Goal: Task Accomplishment & Management: Use online tool/utility

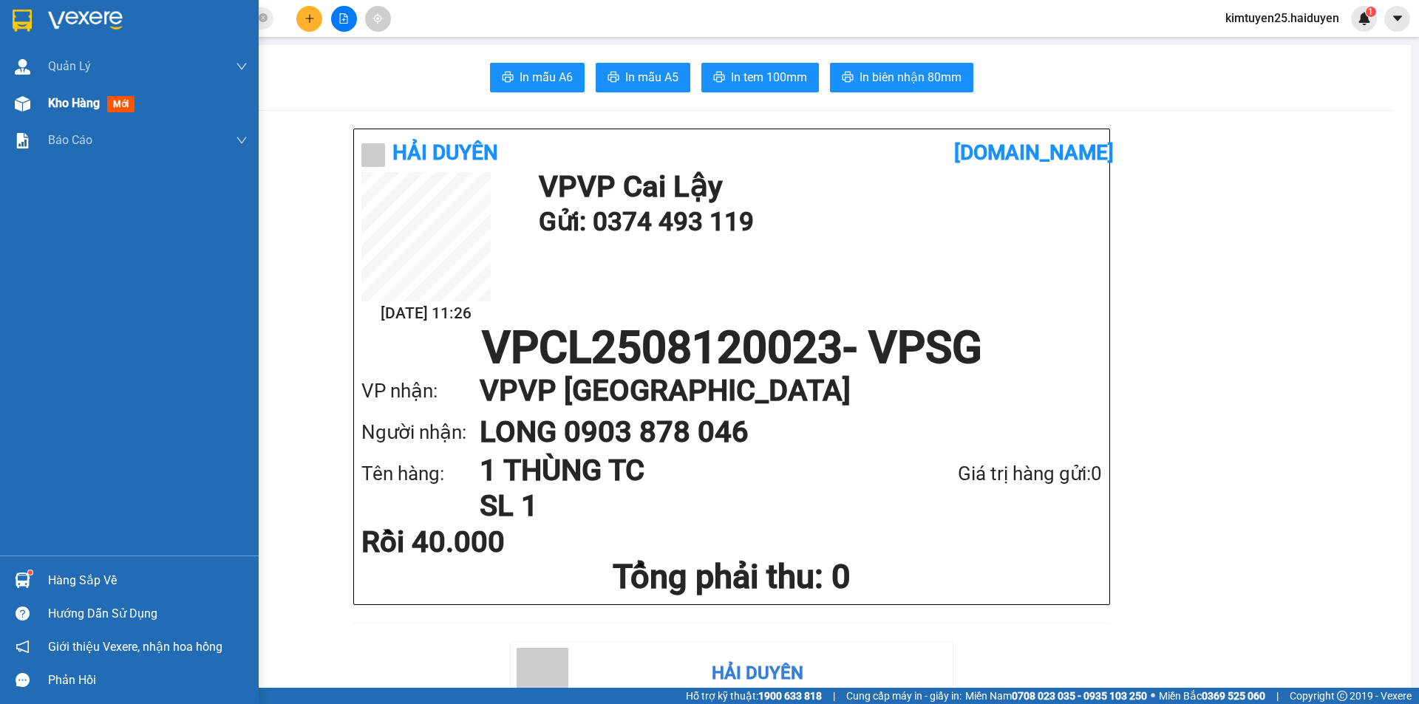
click at [38, 102] on div "Kho hàng mới" at bounding box center [129, 103] width 259 height 37
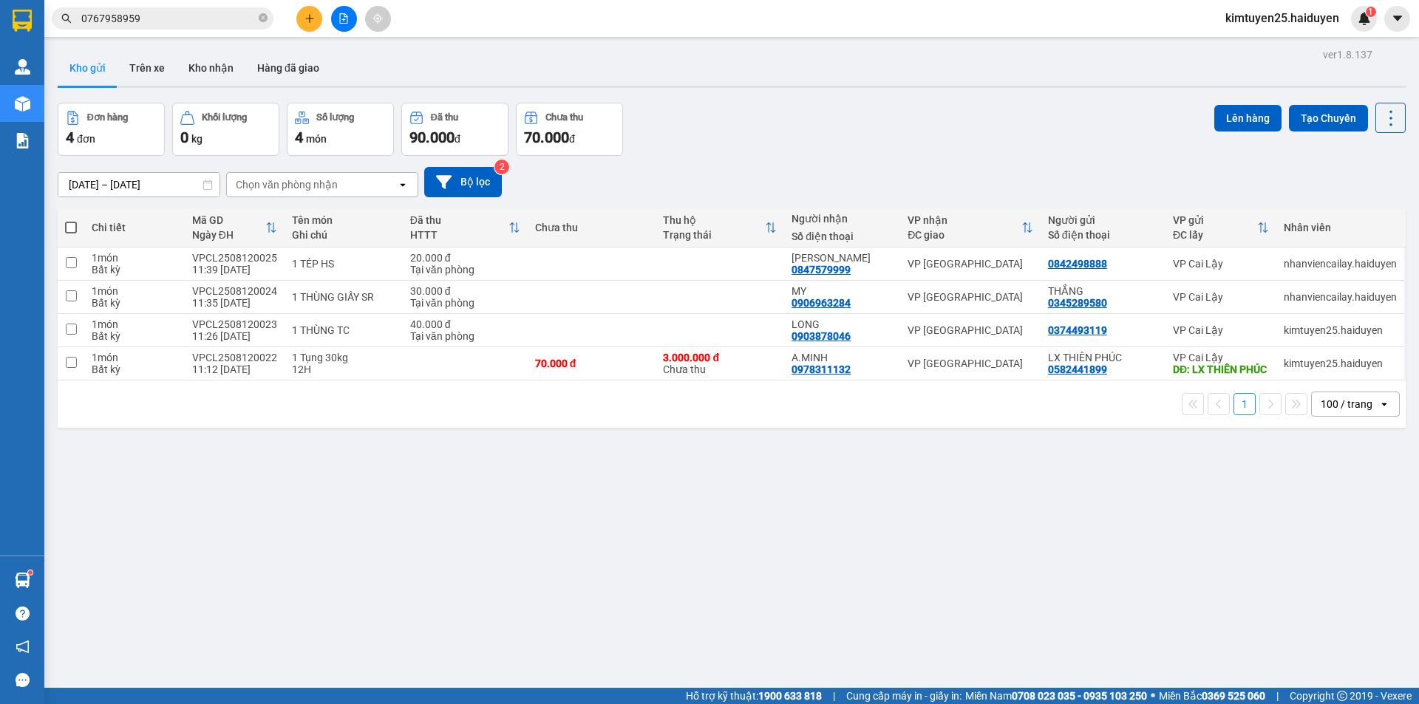
click at [1020, 521] on div "ver 1.8.137 Kho gửi Trên xe [PERSON_NAME] Hàng đã [PERSON_NAME] hàng 4 đơn [PER…" at bounding box center [732, 396] width 1360 height 704
click at [1315, 368] on button at bounding box center [1318, 364] width 21 height 26
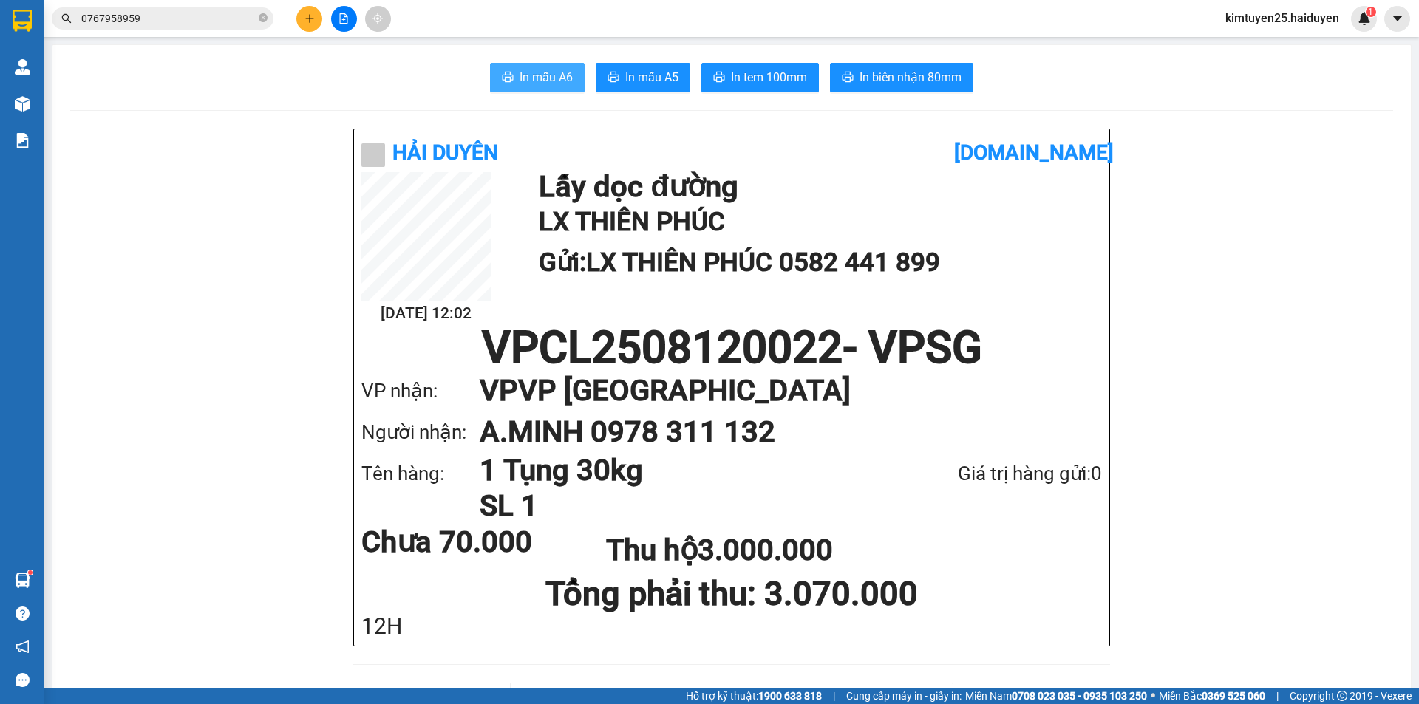
click at [532, 77] on span "In mẫu A6" at bounding box center [546, 77] width 53 height 18
click at [744, 75] on span "In tem 100mm" at bounding box center [769, 77] width 76 height 18
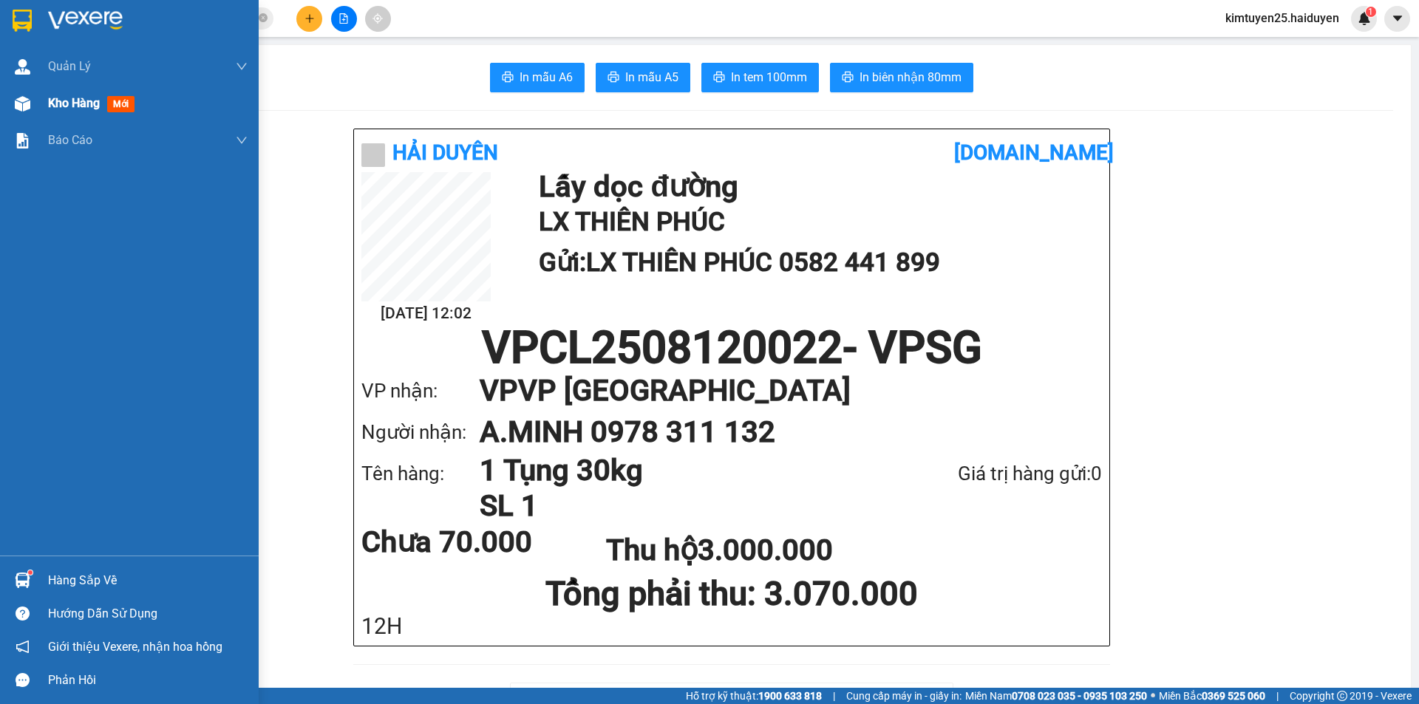
click at [78, 109] on span "Kho hàng" at bounding box center [74, 103] width 52 height 14
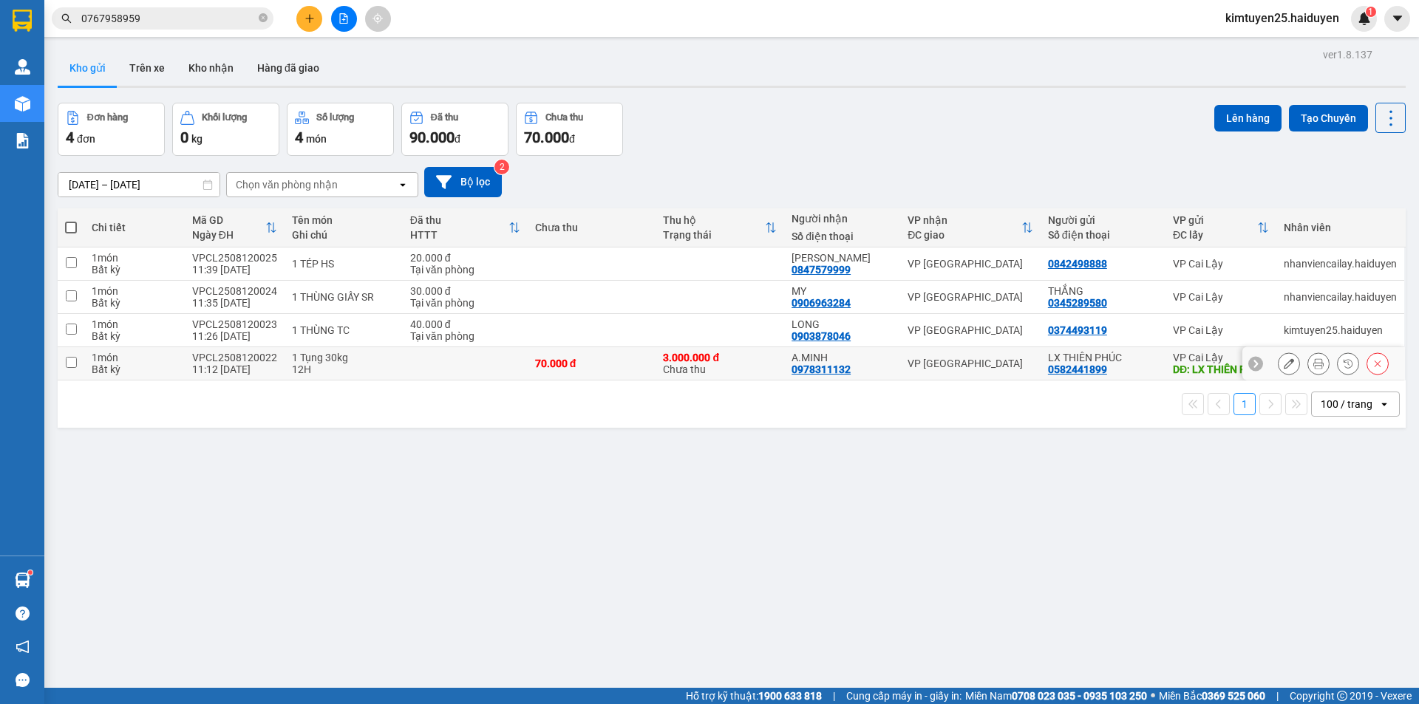
click at [953, 360] on td "VP [GEOGRAPHIC_DATA]" at bounding box center [970, 363] width 140 height 33
checkbox input "true"
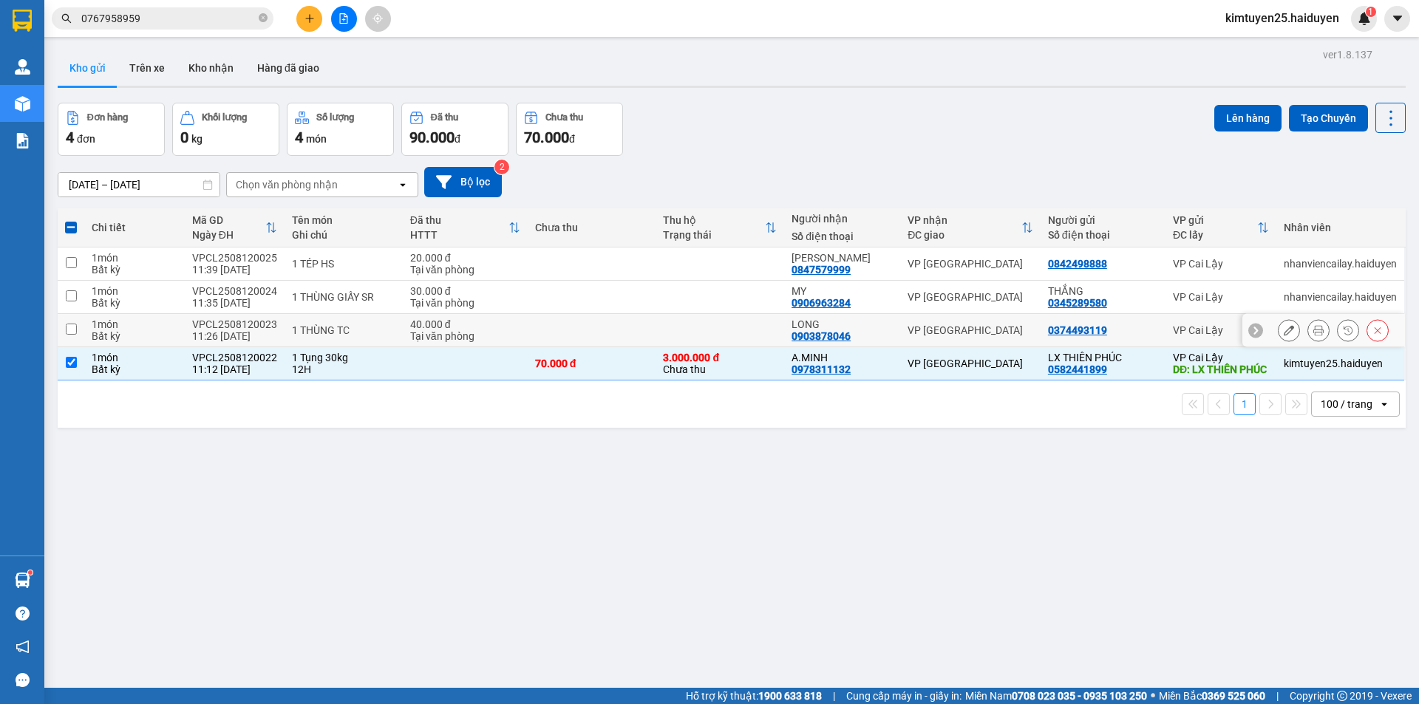
click at [987, 325] on div "VP [GEOGRAPHIC_DATA]" at bounding box center [971, 330] width 126 height 12
checkbox input "true"
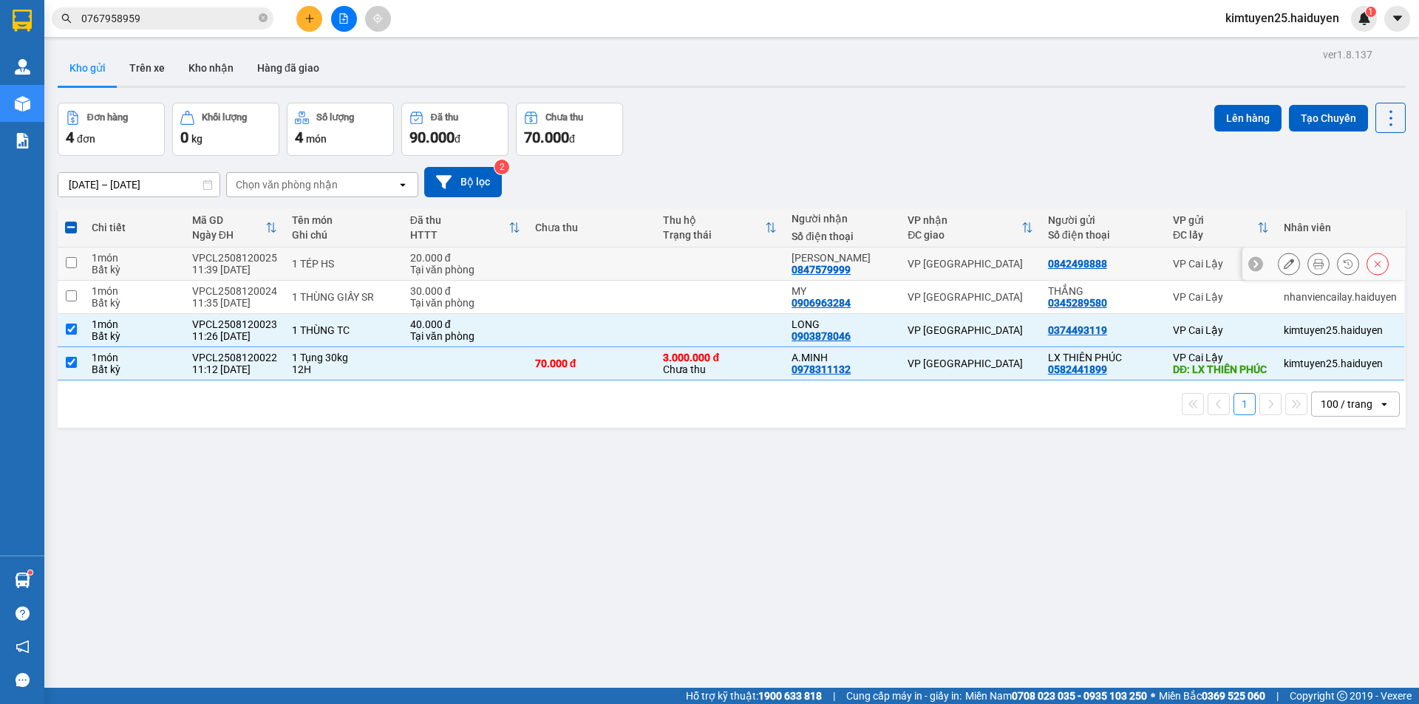
click at [976, 263] on div "VP [GEOGRAPHIC_DATA]" at bounding box center [971, 264] width 126 height 12
checkbox input "true"
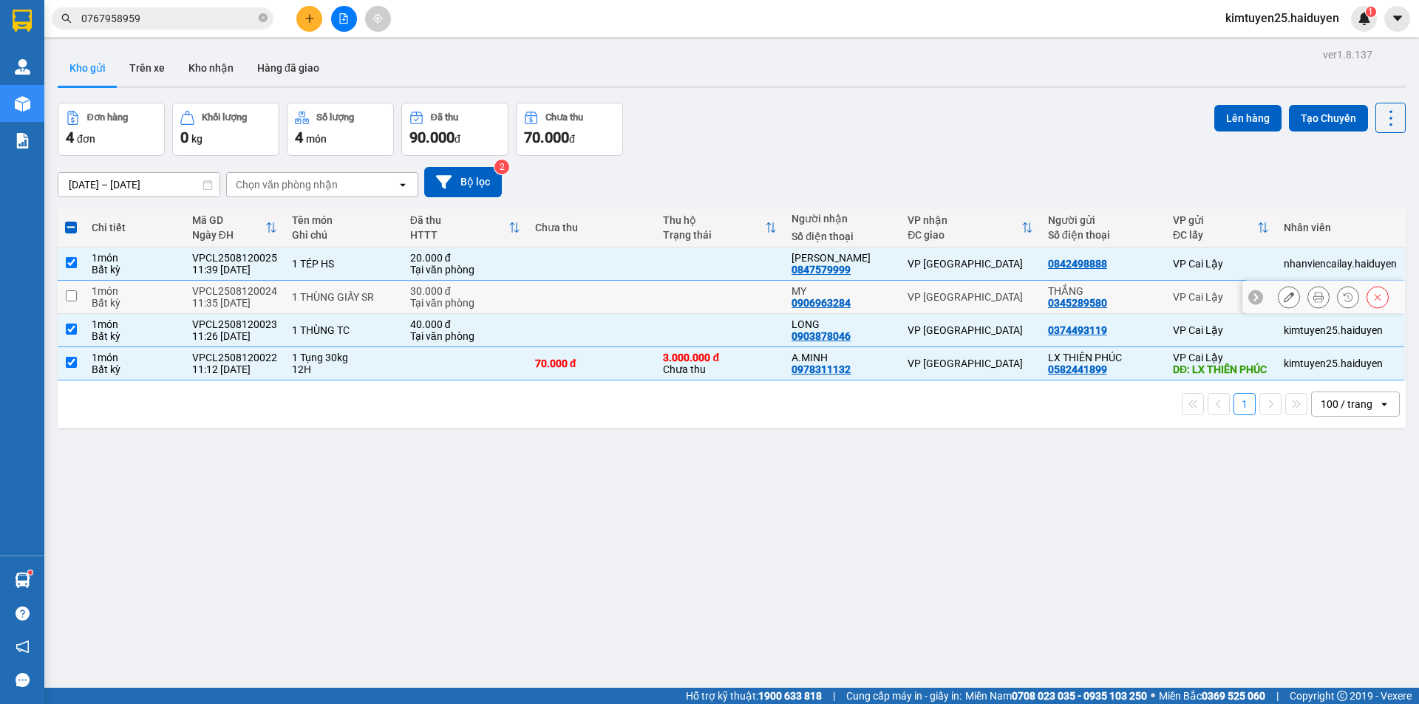
click at [992, 295] on div "VP [GEOGRAPHIC_DATA]" at bounding box center [971, 297] width 126 height 12
checkbox input "true"
